Goal: Check status

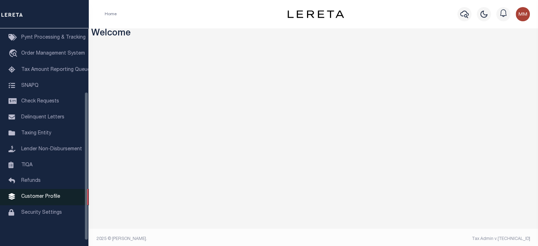
scroll to position [101, 0]
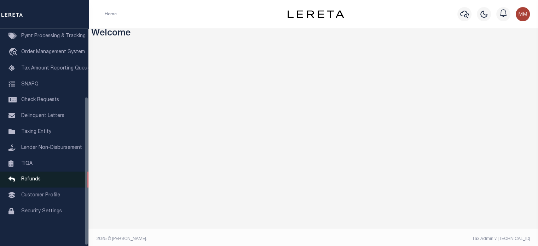
click at [32, 177] on span "Refunds" at bounding box center [30, 179] width 19 height 5
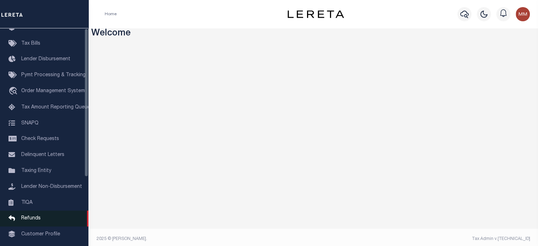
scroll to position [71, 0]
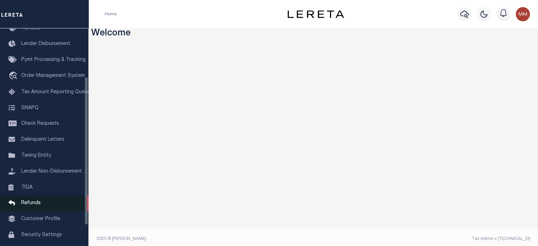
click at [33, 205] on span "Refunds" at bounding box center [30, 202] width 19 height 5
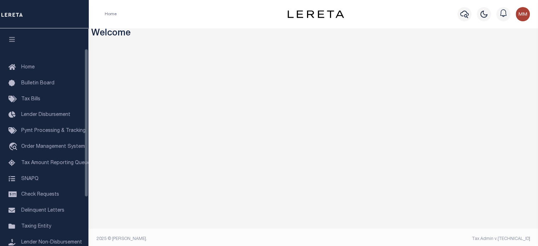
scroll to position [101, 0]
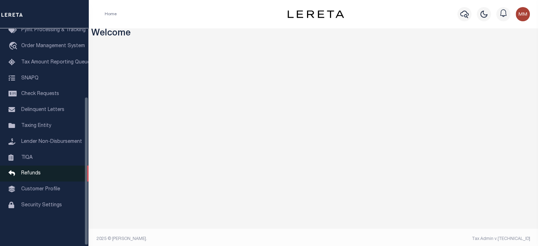
click at [24, 176] on span "Refunds" at bounding box center [30, 173] width 19 height 5
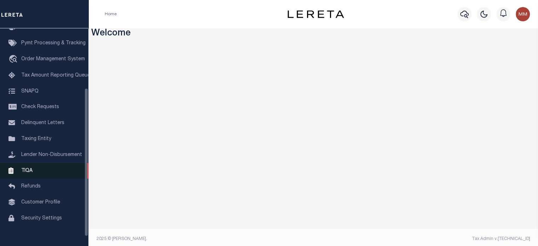
scroll to position [101, 0]
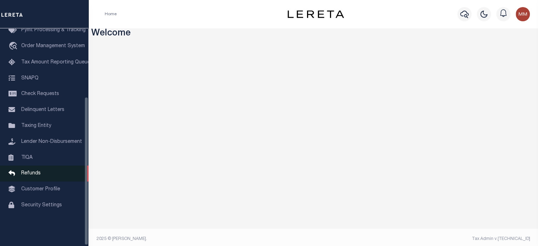
click at [36, 176] on span "Refunds" at bounding box center [30, 173] width 19 height 5
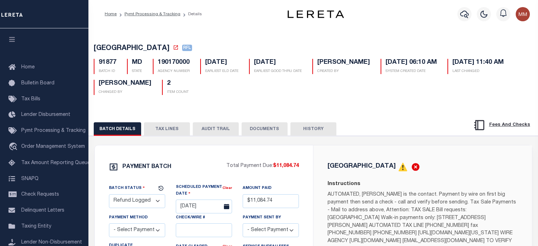
select select "RFL"
select select "[PERSON_NAME]"
select select
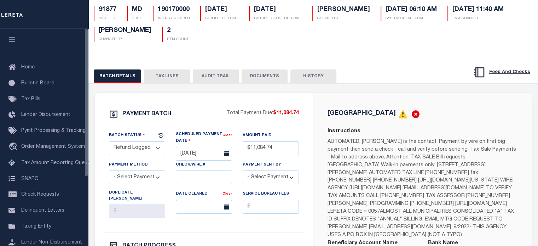
scroll to position [106, 0]
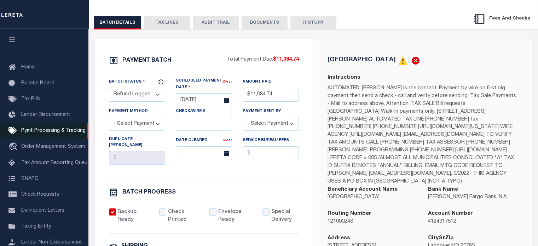
click at [52, 133] on span "Pymt Processing & Tracking" at bounding box center [53, 130] width 64 height 5
